Goal: Information Seeking & Learning: Learn about a topic

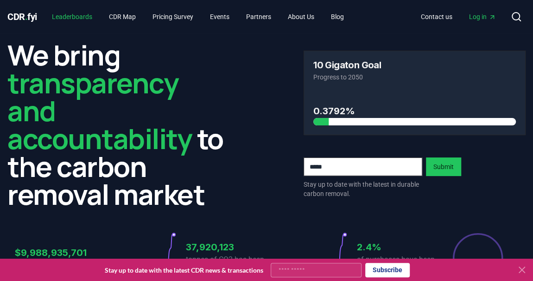
click at [86, 21] on link "Leaderboards" at bounding box center [72, 16] width 55 height 17
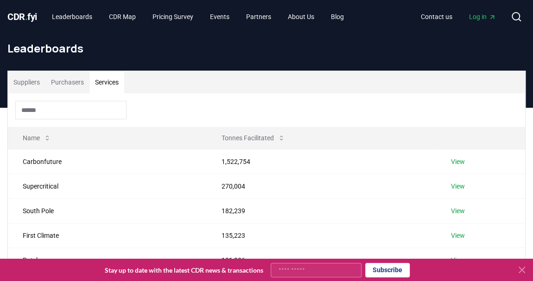
click at [111, 92] on button "Services" at bounding box center [107, 82] width 35 height 22
click at [74, 105] on input at bounding box center [70, 110] width 111 height 19
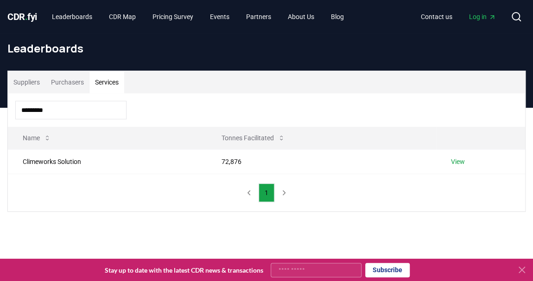
type input "**********"
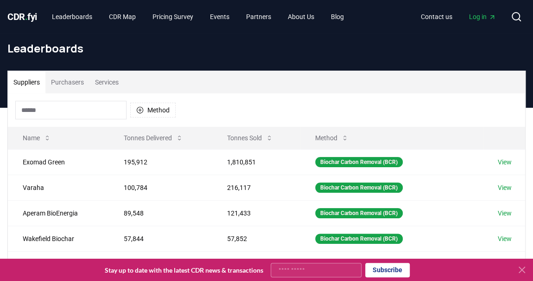
click at [31, 87] on button "Suppliers" at bounding box center [27, 82] width 38 height 22
click at [43, 106] on input at bounding box center [70, 110] width 111 height 19
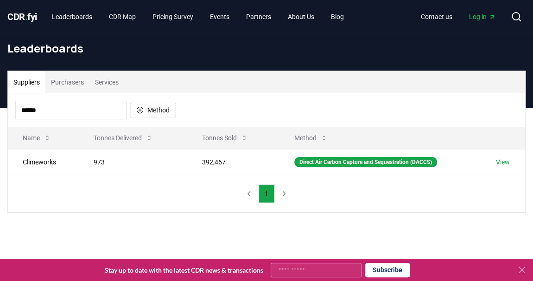
type input "******"
click at [113, 84] on button "Services" at bounding box center [107, 82] width 35 height 22
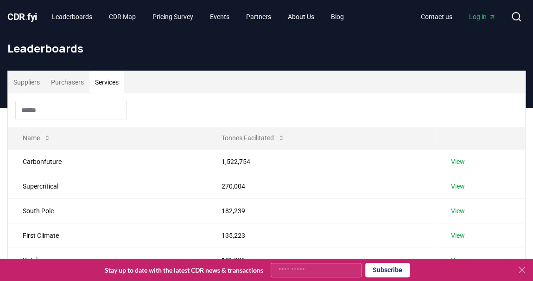
click at [72, 103] on input at bounding box center [70, 110] width 111 height 19
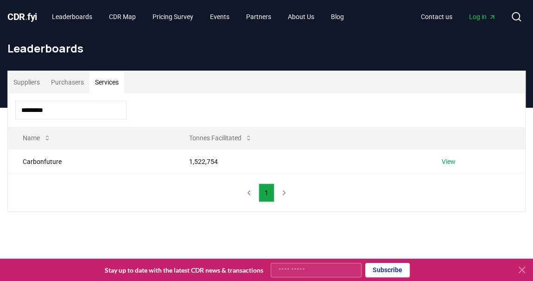
type input "*********"
click at [454, 159] on link "View" at bounding box center [449, 161] width 14 height 9
click at [521, 270] on icon at bounding box center [523, 270] width 6 height 6
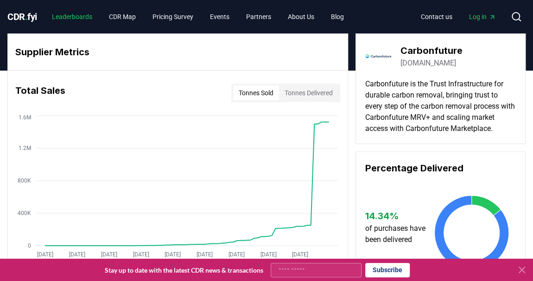
click at [88, 20] on link "Leaderboards" at bounding box center [72, 16] width 55 height 17
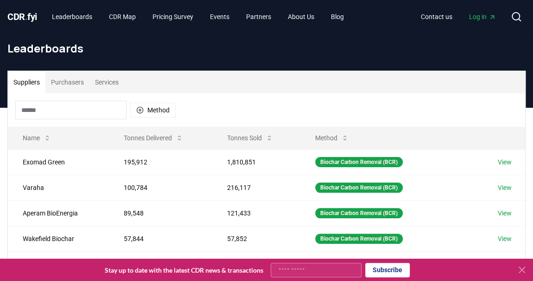
click at [104, 81] on button "Services" at bounding box center [107, 82] width 35 height 22
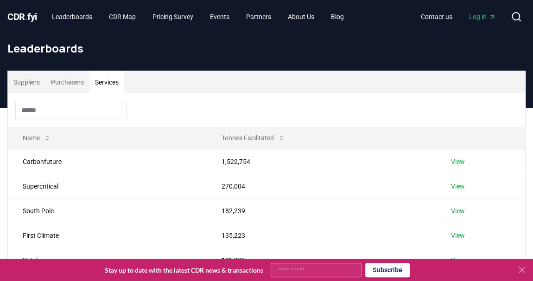
click at [83, 103] on input at bounding box center [70, 110] width 111 height 19
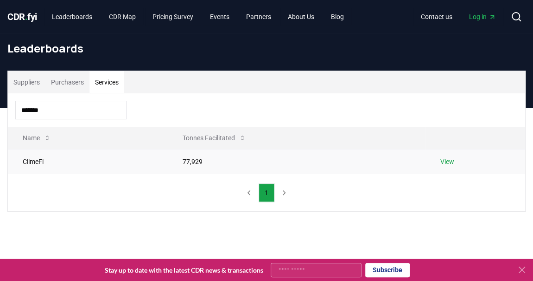
type input "*******"
click at [448, 160] on link "View" at bounding box center [448, 161] width 14 height 9
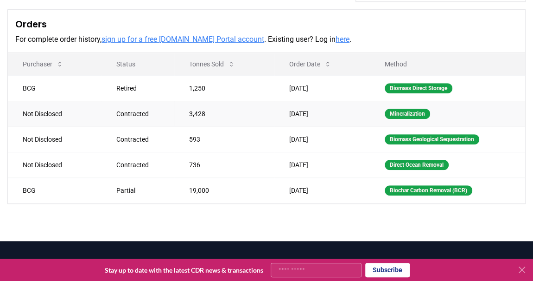
scroll to position [295, 0]
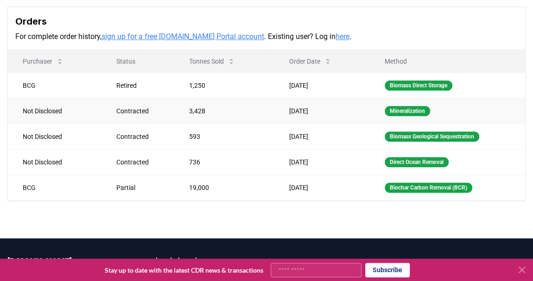
click at [269, 118] on td "3,428" at bounding box center [224, 111] width 101 height 26
click at [251, 149] on td "593" at bounding box center [224, 136] width 101 height 26
click at [251, 174] on td "736" at bounding box center [224, 162] width 101 height 26
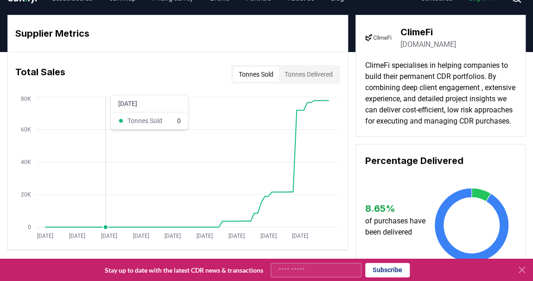
scroll to position [0, 0]
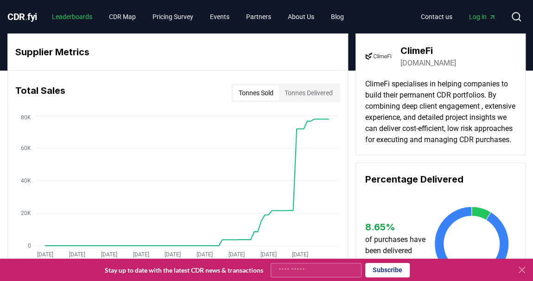
click at [75, 22] on link "Leaderboards" at bounding box center [72, 16] width 55 height 17
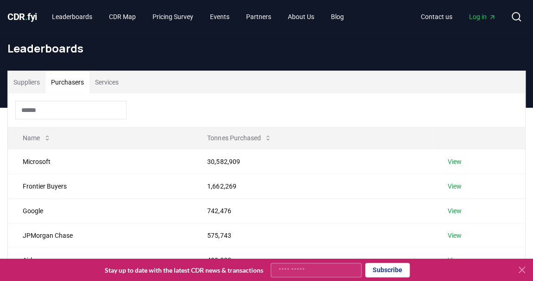
click at [59, 82] on button "Purchasers" at bounding box center [67, 82] width 44 height 22
click at [58, 113] on input at bounding box center [70, 110] width 111 height 19
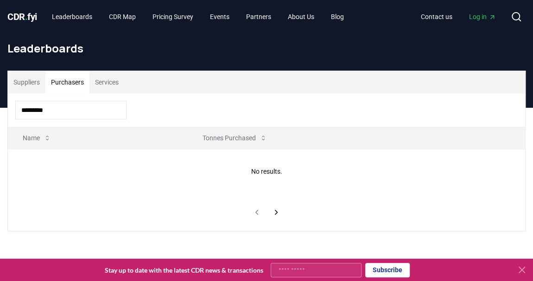
type input "*********"
